Goal: Task Accomplishment & Management: Use online tool/utility

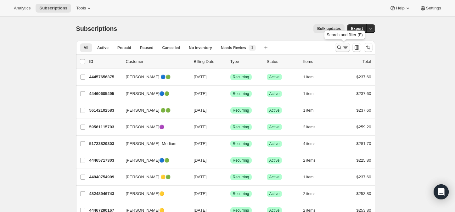
click at [340, 49] on icon "Search and filter results" at bounding box center [339, 47] width 6 height 6
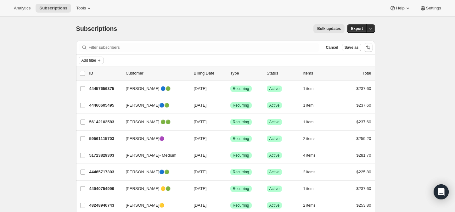
click at [96, 58] on span "Add filter" at bounding box center [88, 60] width 15 height 5
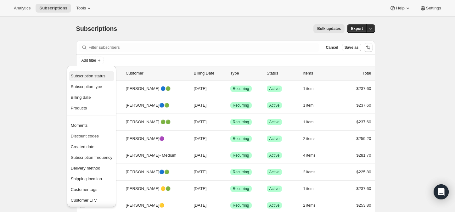
click at [94, 74] on span "Subscription status" at bounding box center [88, 76] width 35 height 5
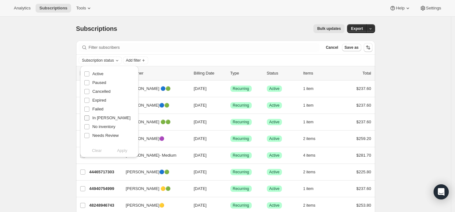
click at [88, 119] on input "In [PERSON_NAME]" at bounding box center [86, 117] width 5 height 5
checkbox input "true"
click at [121, 150] on span "Apply" at bounding box center [122, 151] width 10 height 6
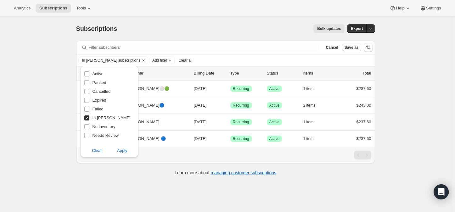
click at [10, 123] on div "Subscriptions. This page is ready Subscriptions Bulk updates More actions Bulk …" at bounding box center [225, 123] width 451 height 212
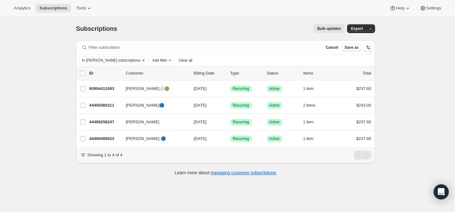
click at [141, 61] on icon "Clear" at bounding box center [143, 60] width 5 height 5
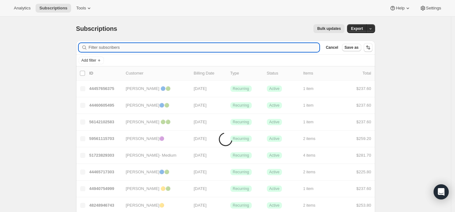
click at [113, 51] on input "Filter subscribers" at bounding box center [204, 47] width 231 height 9
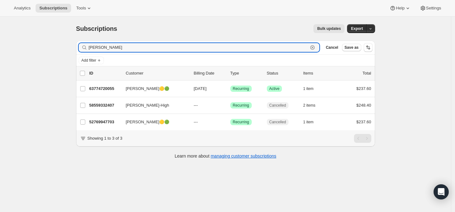
type input "[PERSON_NAME]"
